Goal: Information Seeking & Learning: Learn about a topic

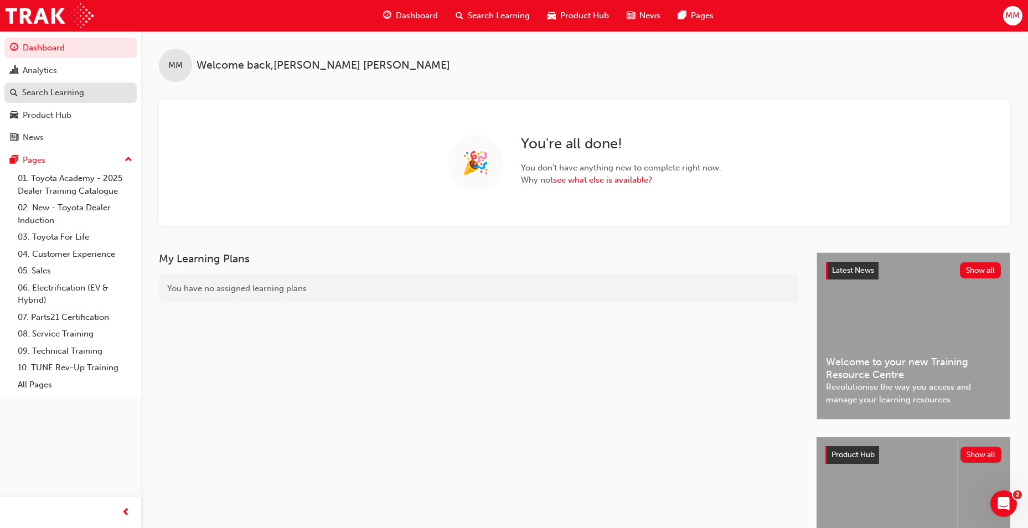
click at [82, 91] on div "Search Learning" at bounding box center [53, 92] width 62 height 13
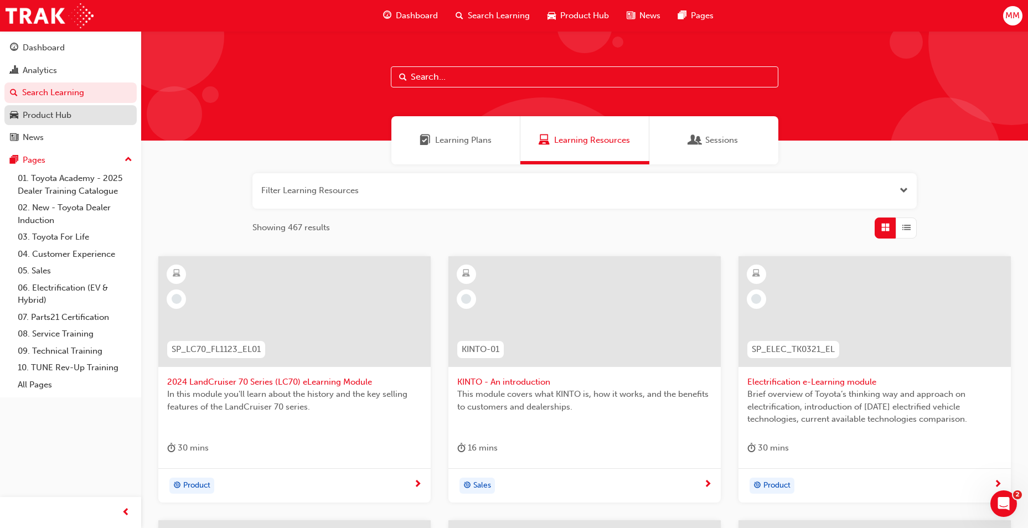
click at [81, 114] on div "Product Hub" at bounding box center [70, 116] width 121 height 14
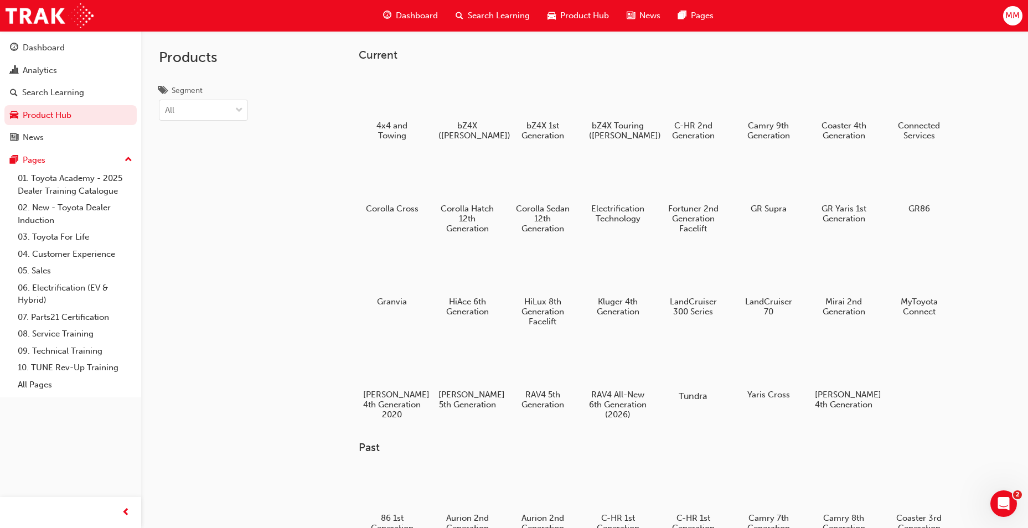
click at [708, 353] on div at bounding box center [693, 364] width 61 height 44
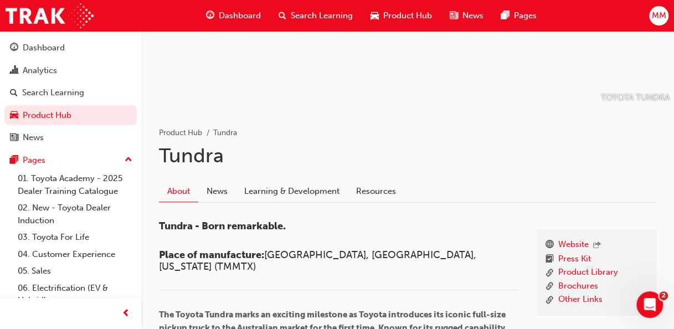
scroll to position [111, 0]
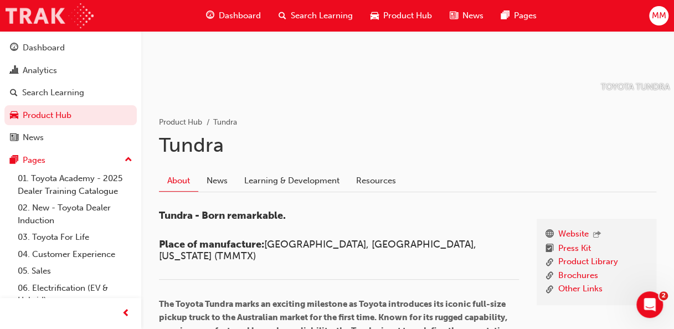
click at [33, 12] on img at bounding box center [50, 15] width 88 height 25
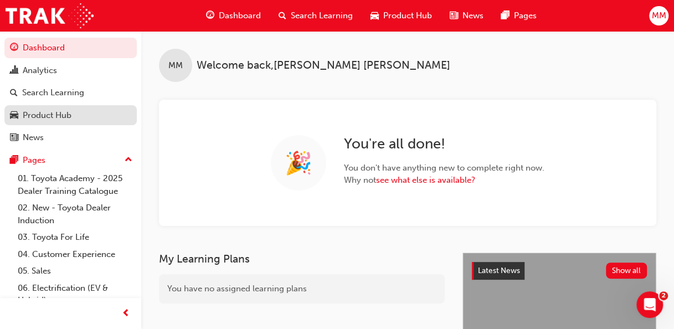
click at [48, 112] on div "Product Hub" at bounding box center [47, 115] width 49 height 13
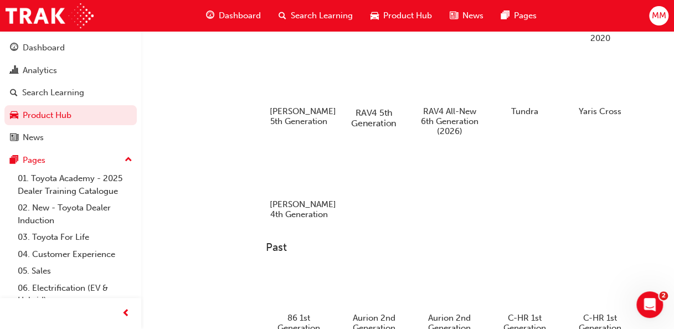
scroll to position [403, 0]
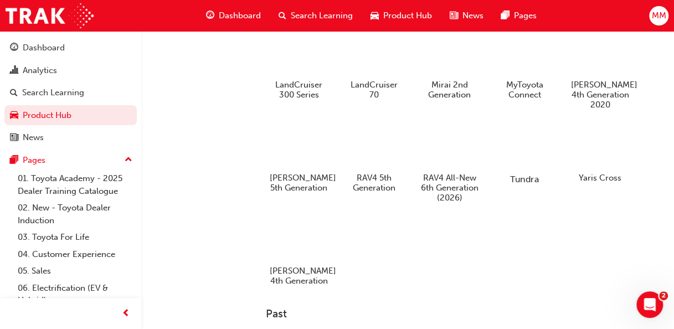
click at [526, 146] on div at bounding box center [524, 147] width 61 height 44
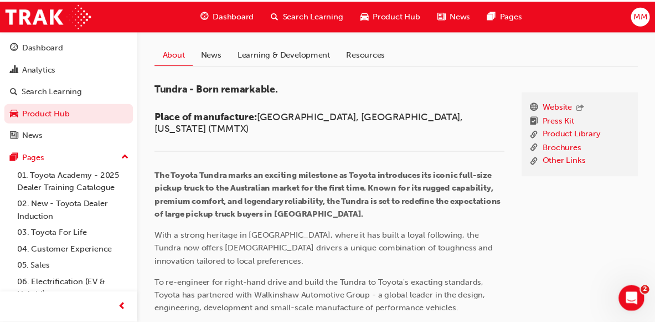
scroll to position [230, 0]
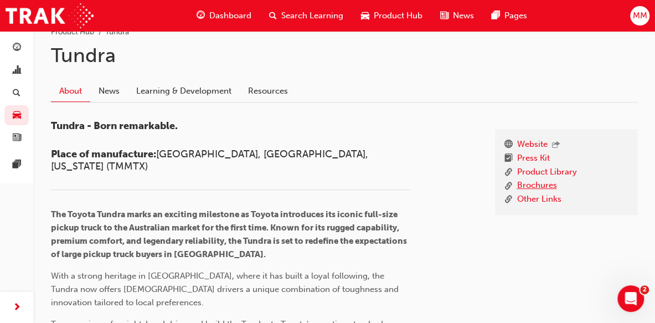
click at [538, 183] on link "Brochures" at bounding box center [537, 186] width 40 height 14
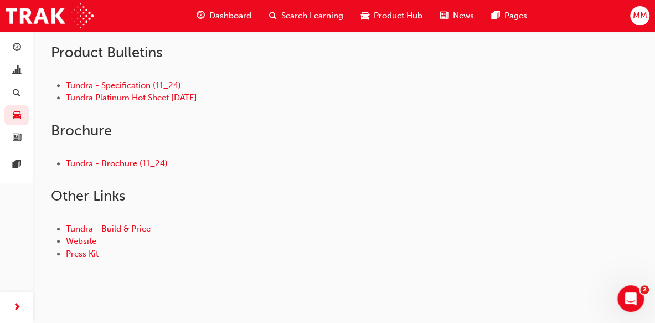
scroll to position [324, 0]
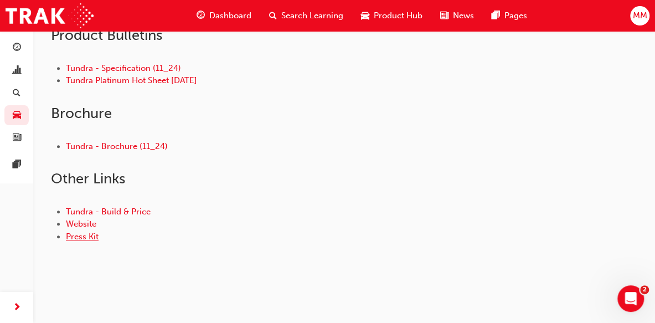
click at [95, 236] on link "Press Kit" at bounding box center [82, 236] width 33 height 10
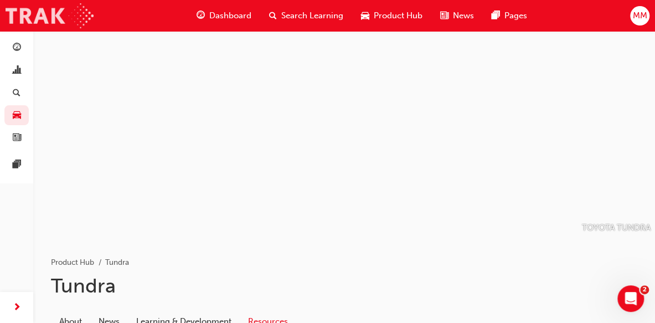
click at [47, 16] on img at bounding box center [50, 15] width 88 height 25
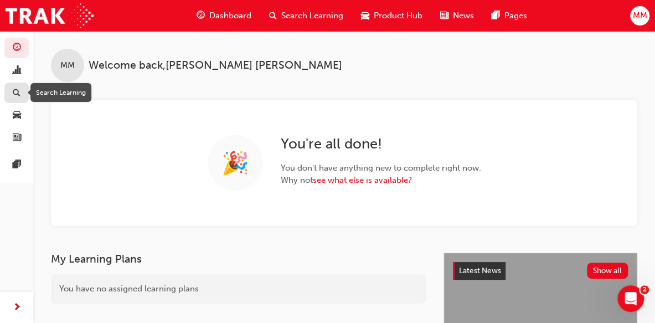
click at [20, 88] on div "button" at bounding box center [16, 93] width 13 height 14
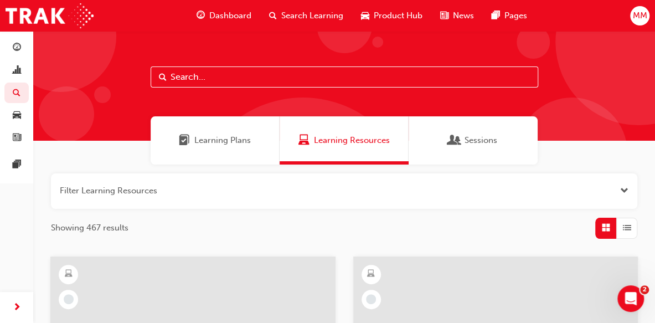
click at [338, 143] on span "Learning Resources" at bounding box center [352, 140] width 76 height 13
click at [153, 195] on button "button" at bounding box center [344, 190] width 586 height 35
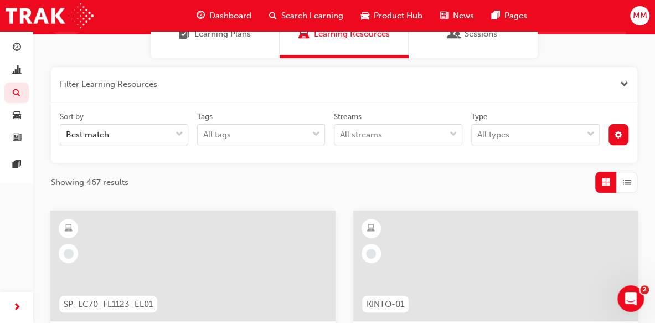
scroll to position [111, 0]
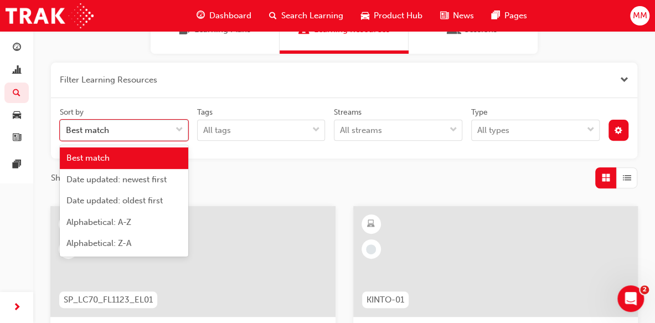
click at [161, 135] on div "Best match" at bounding box center [115, 130] width 111 height 19
click at [67, 135] on input "Sort by option Best match focused, 1 of 5. 5 results available. Use Up and Down…" at bounding box center [66, 129] width 1 height 9
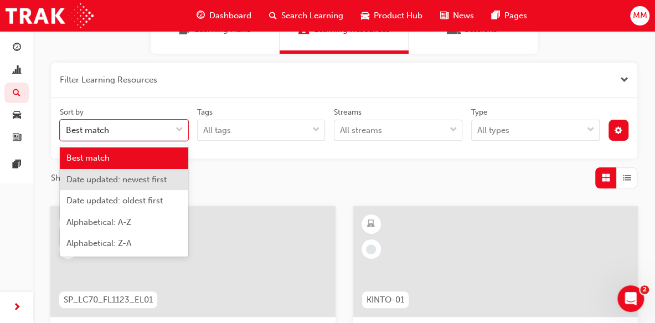
click at [237, 170] on div "Showing 467 results" at bounding box center [344, 177] width 586 height 21
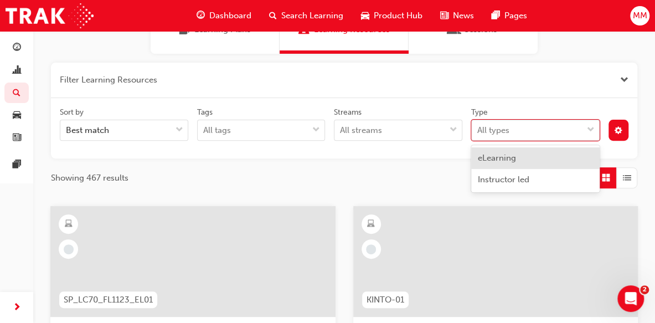
click at [539, 122] on div "All types" at bounding box center [527, 130] width 111 height 19
click at [478, 125] on input "Type option eLearning focused, 1 of 2. 2 results available. Use Up and Down to …" at bounding box center [477, 129] width 1 height 9
click at [536, 162] on div "eLearning" at bounding box center [535, 158] width 128 height 22
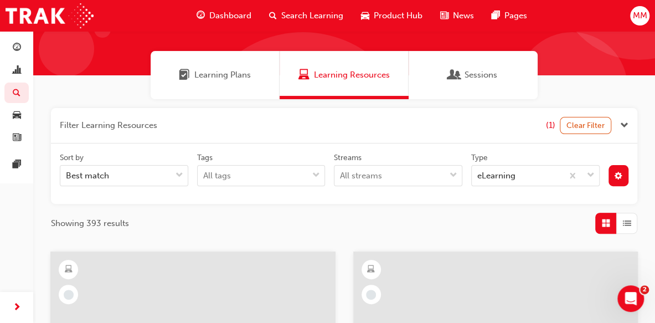
scroll to position [111, 0]
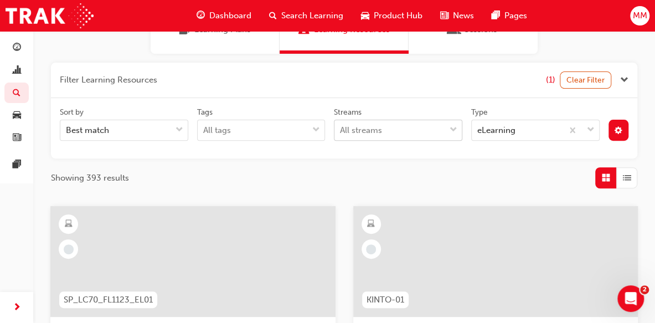
click at [427, 127] on div "All streams" at bounding box center [389, 130] width 111 height 19
click at [341, 127] on input "Streams All streams" at bounding box center [340, 129] width 1 height 9
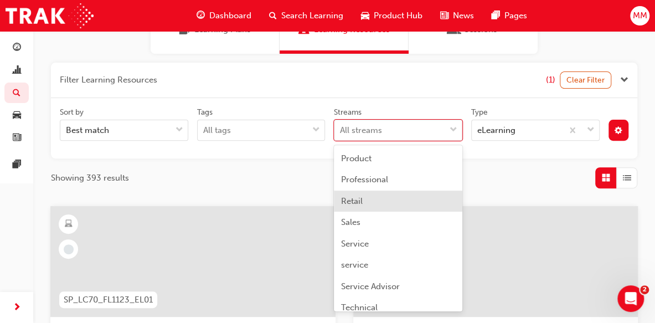
scroll to position [332, 0]
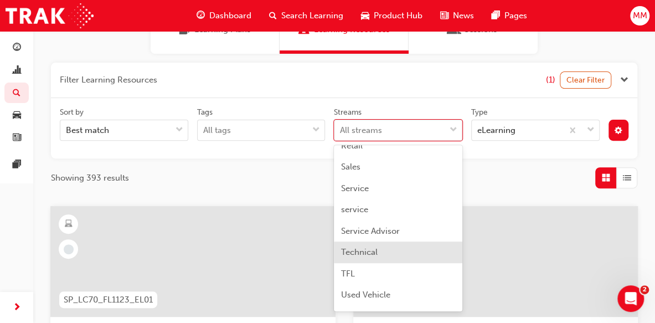
click at [396, 250] on div "Technical" at bounding box center [398, 252] width 128 height 22
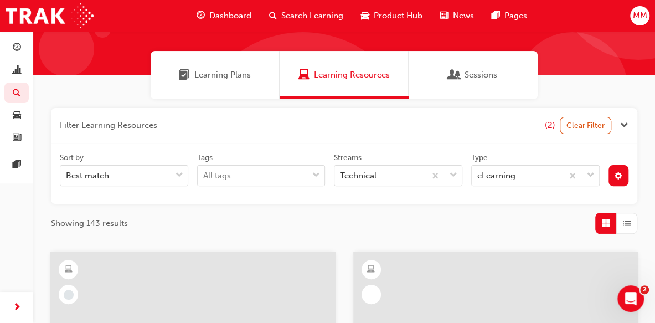
scroll to position [111, 0]
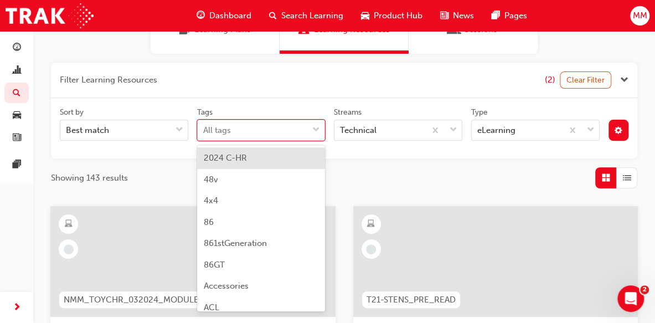
click at [286, 128] on div "All tags" at bounding box center [253, 130] width 111 height 19
click at [204, 128] on input "Tags option 2024 C-HR focused, 1 of 197. 197 results available. Use Up and Down…" at bounding box center [203, 129] width 1 height 9
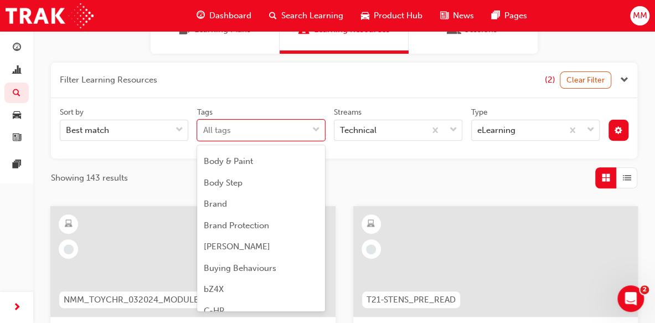
scroll to position [443, 0]
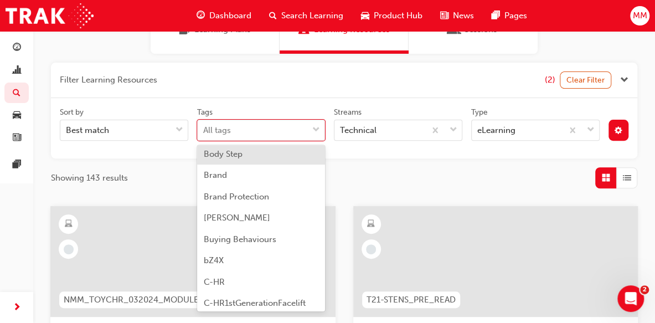
type input "t"
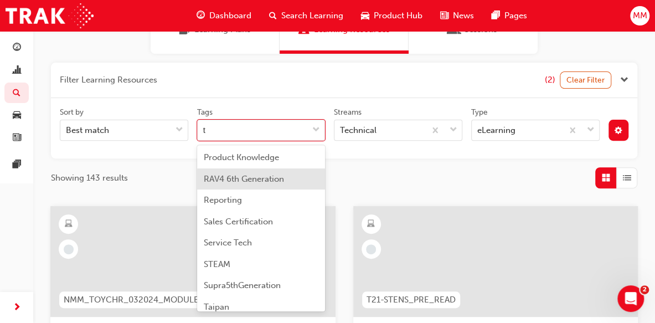
scroll to position [1273, 0]
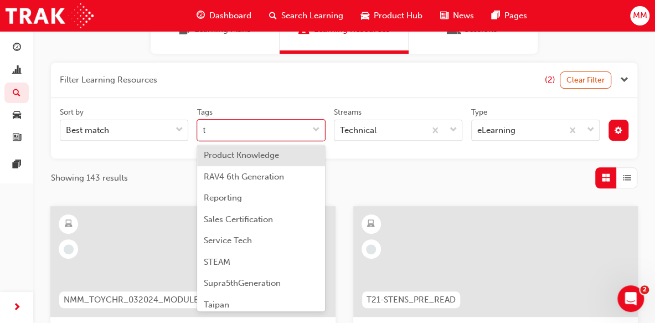
click at [246, 160] on span "Product Knowledge" at bounding box center [241, 155] width 75 height 10
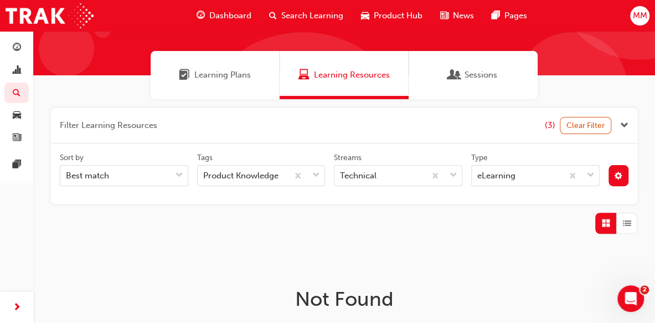
scroll to position [111, 0]
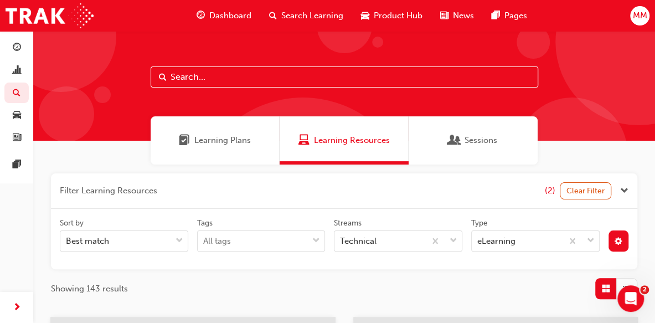
click at [301, 77] on input "text" at bounding box center [345, 76] width 388 height 21
type input "tundra"
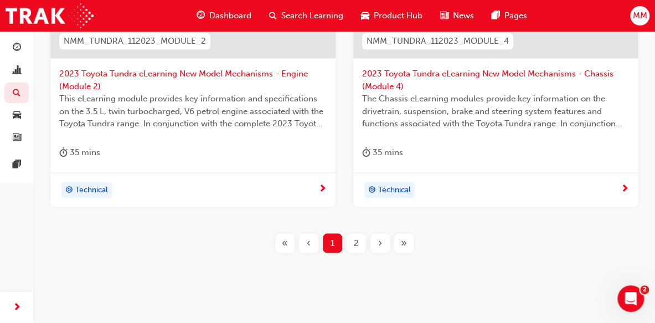
scroll to position [940, 0]
